Goal: Check status: Check status

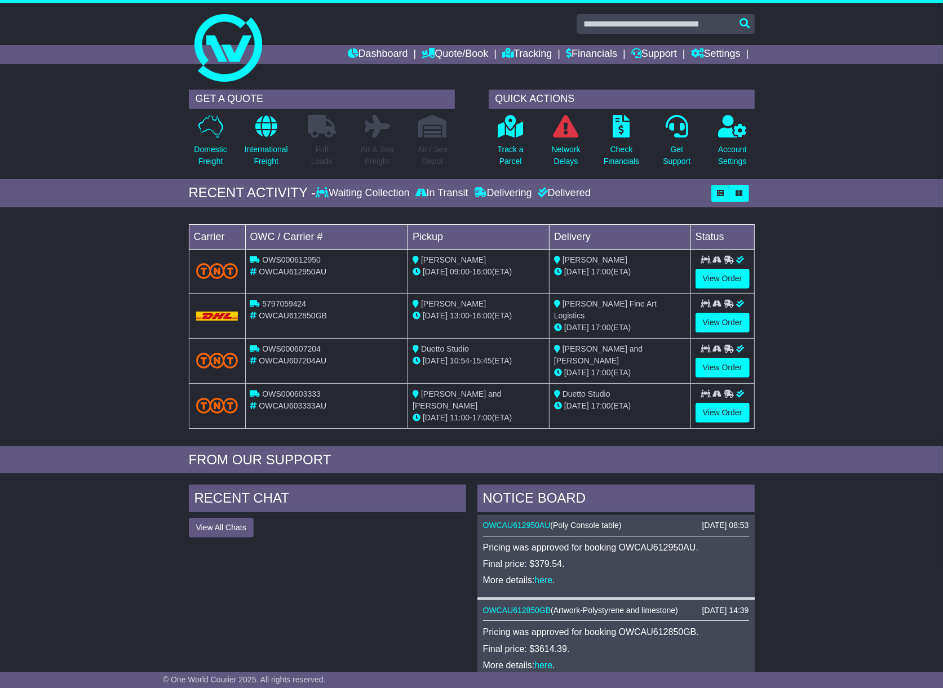
click at [528, 149] on div "Track a Parcel" at bounding box center [510, 143] width 55 height 59
click at [519, 149] on p "Track a Parcel" at bounding box center [511, 156] width 26 height 24
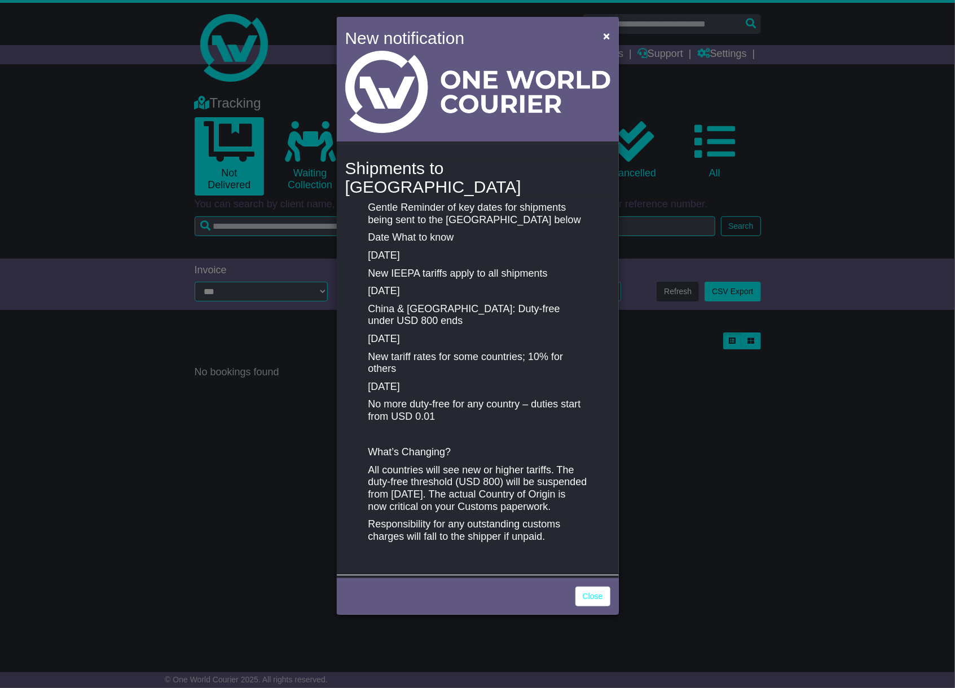
click at [879, 201] on div "New notification × Shipments to [GEOGRAPHIC_DATA] Gentle Reminder of key dates …" at bounding box center [477, 344] width 955 height 688
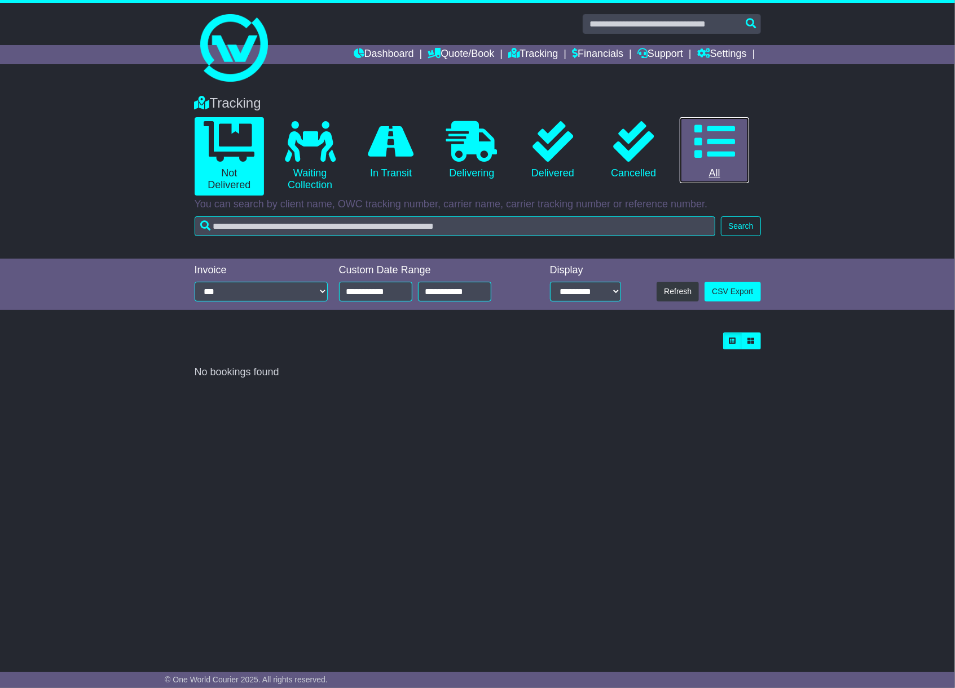
click at [718, 170] on link "0 All" at bounding box center [713, 150] width 69 height 67
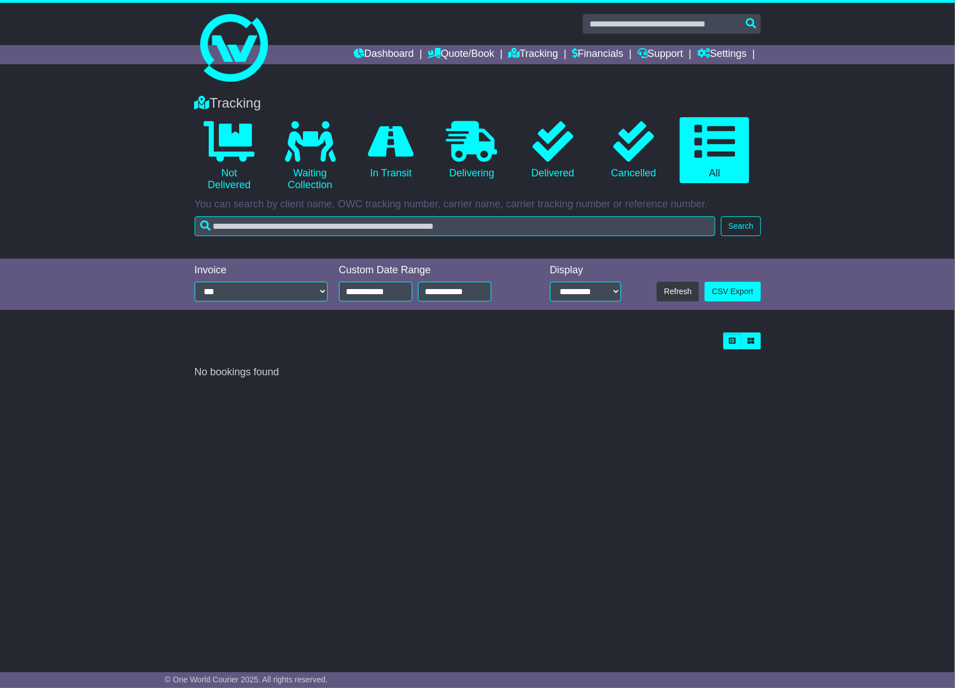
click at [366, 306] on div "**********" at bounding box center [477, 285] width 577 height 52
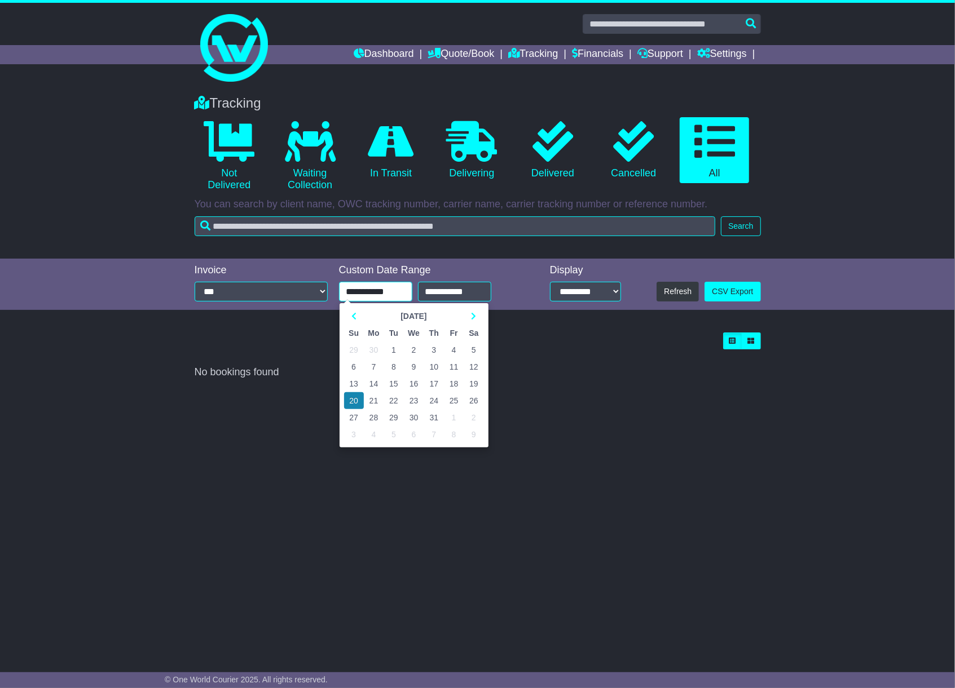
click at [364, 295] on input "**********" at bounding box center [375, 292] width 73 height 20
click at [353, 348] on td "29" at bounding box center [354, 350] width 20 height 17
click at [361, 287] on input "**********" at bounding box center [375, 292] width 73 height 20
click at [353, 346] on td "1" at bounding box center [354, 350] width 20 height 17
type input "**********"
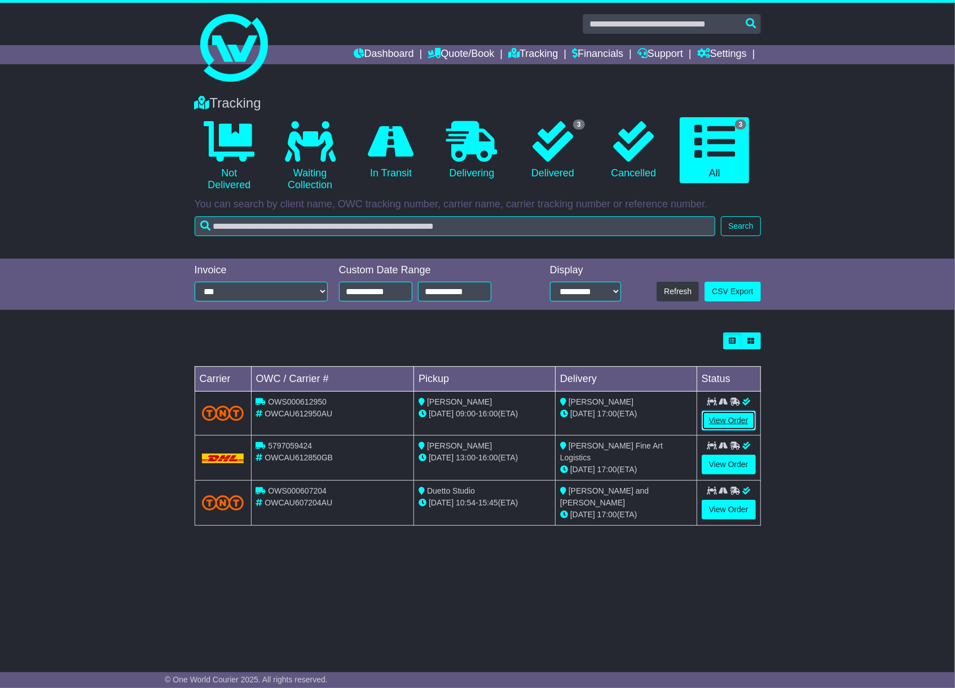
click at [732, 422] on link "View Order" at bounding box center [728, 421] width 54 height 20
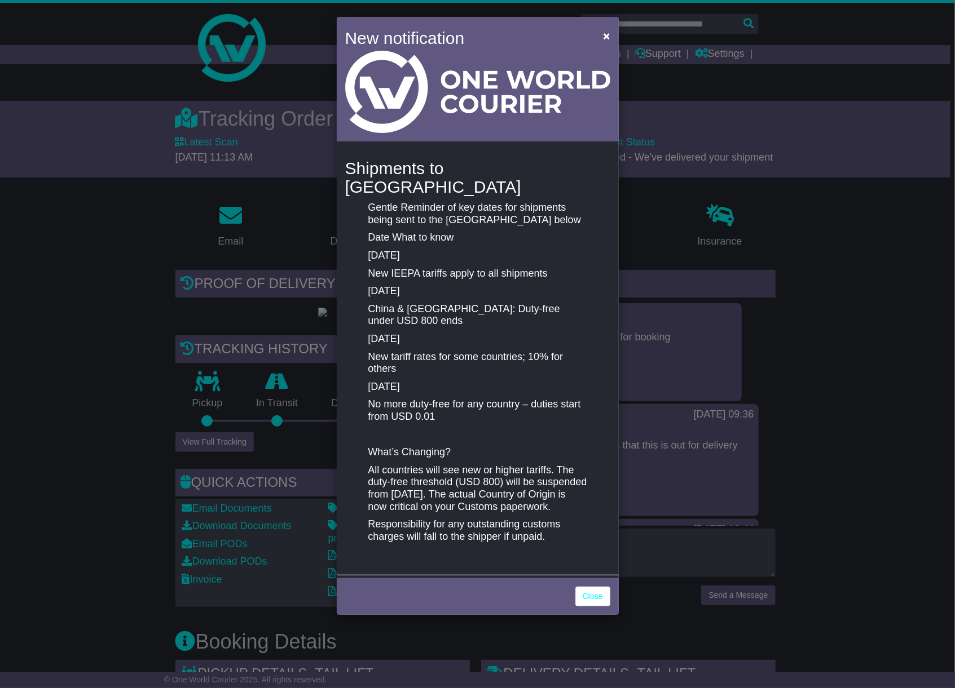
click at [741, 418] on div "New notification × Shipments to [GEOGRAPHIC_DATA] Gentle Reminder of key dates …" at bounding box center [477, 344] width 955 height 688
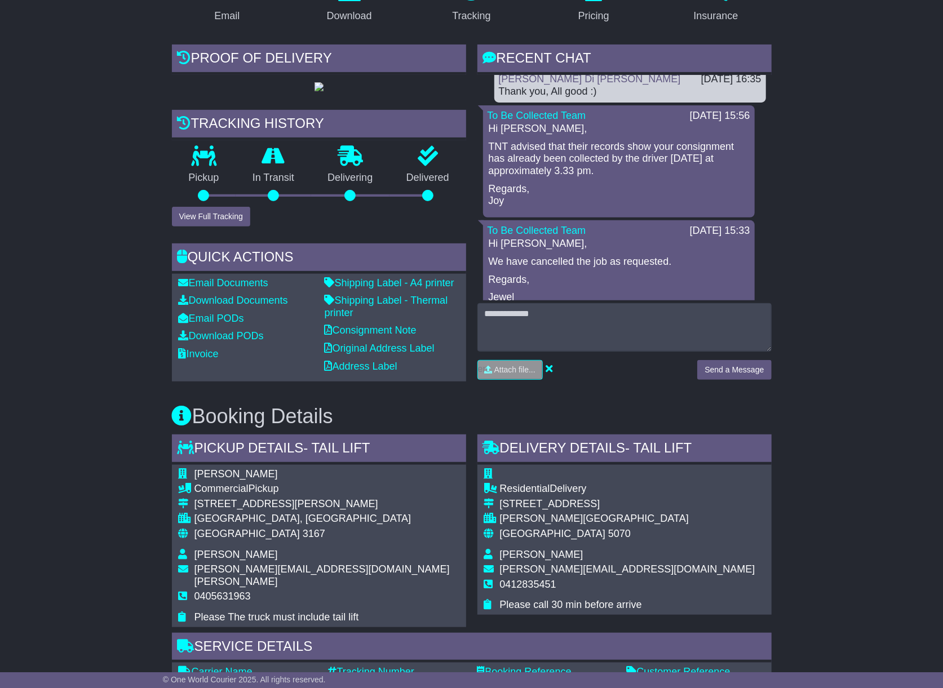
scroll to position [301, 0]
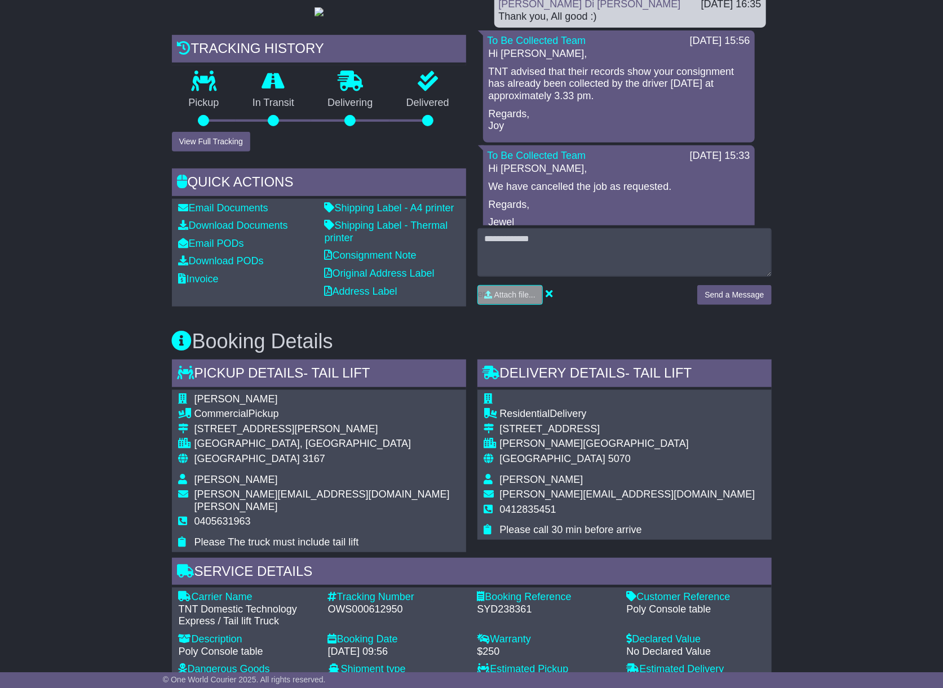
click at [240, 527] on span "0405631963" at bounding box center [223, 521] width 56 height 11
copy span "0405631963"
click at [237, 485] on span "[PERSON_NAME]" at bounding box center [236, 479] width 83 height 11
click at [236, 485] on span "[PERSON_NAME]" at bounding box center [236, 479] width 83 height 11
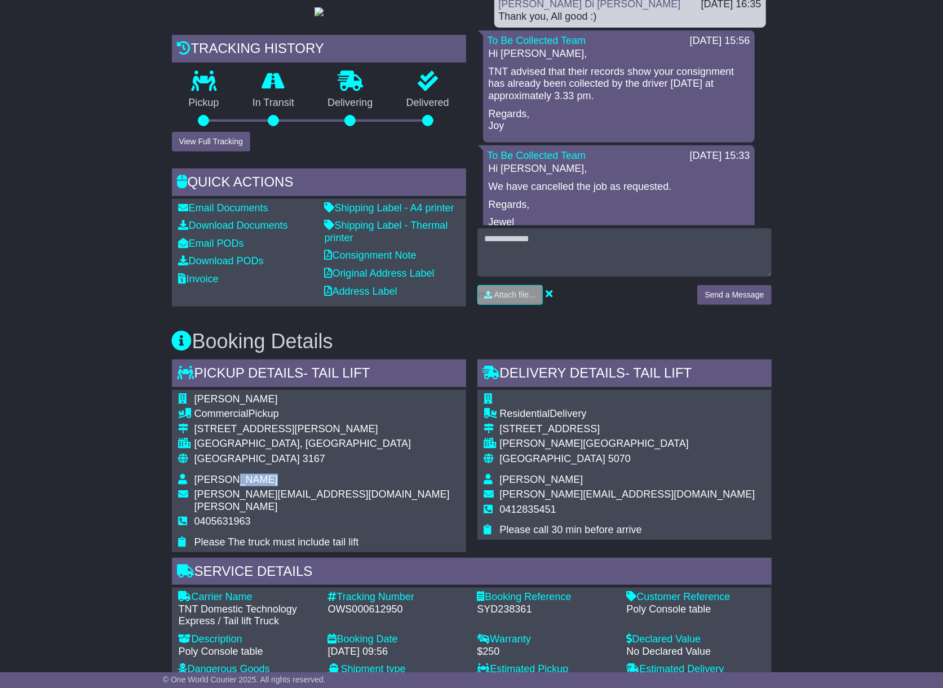
copy span "[PERSON_NAME]"
drag, startPoint x: 309, startPoint y: 532, endPoint x: 195, endPoint y: 528, distance: 114.5
click at [195, 516] on td "[PERSON_NAME][EMAIL_ADDRESS][DOMAIN_NAME][PERSON_NAME]" at bounding box center [327, 502] width 265 height 27
copy span "[PERSON_NAME][EMAIL_ADDRESS][DOMAIN_NAME][PERSON_NAME]"
